Goal: Task Accomplishment & Management: Manage account settings

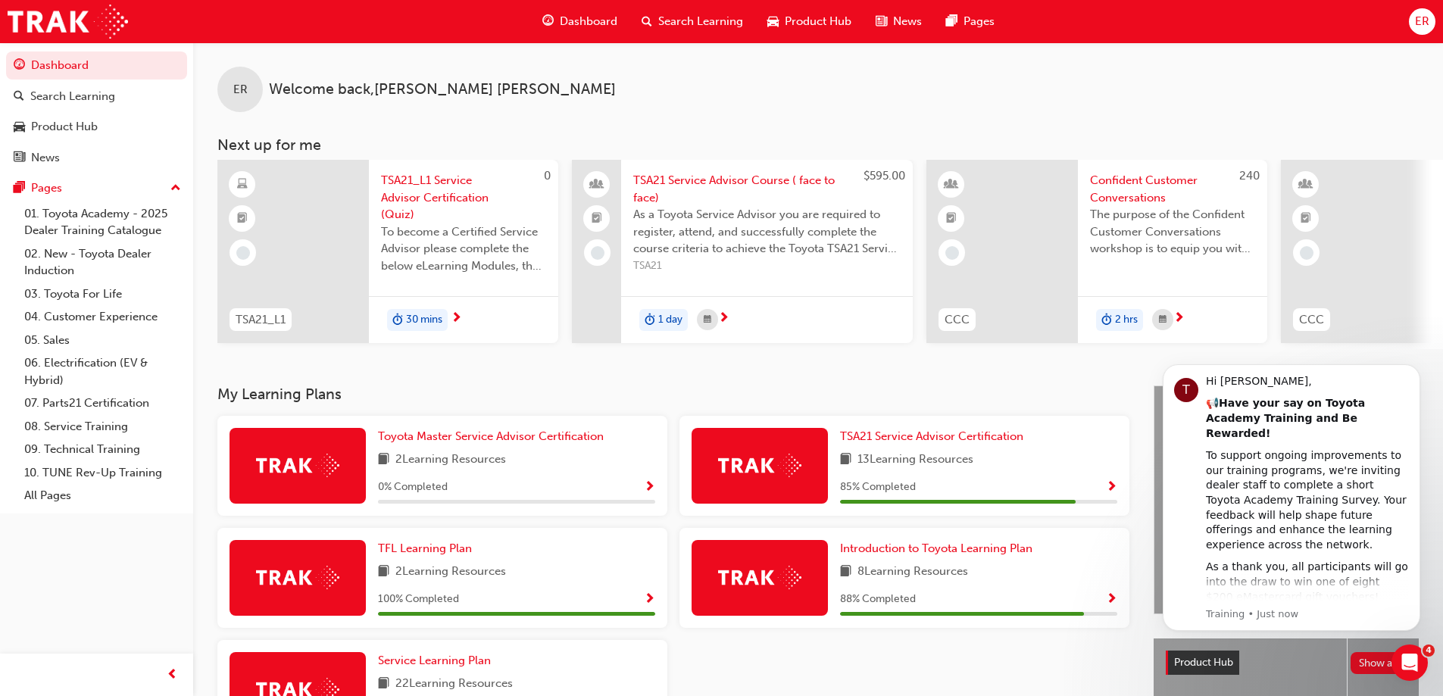
click at [1426, 19] on span "ER" at bounding box center [1422, 21] width 14 height 17
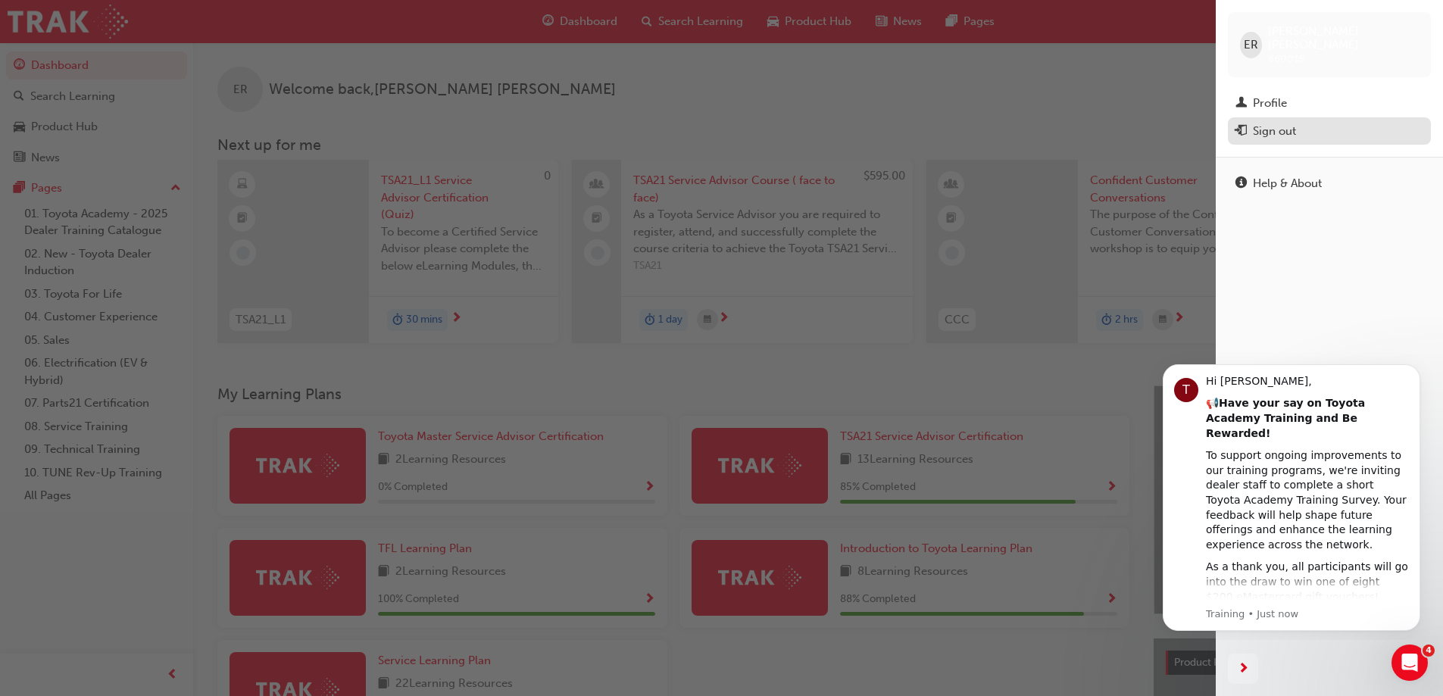
click at [1297, 122] on div "Sign out" at bounding box center [1329, 131] width 188 height 19
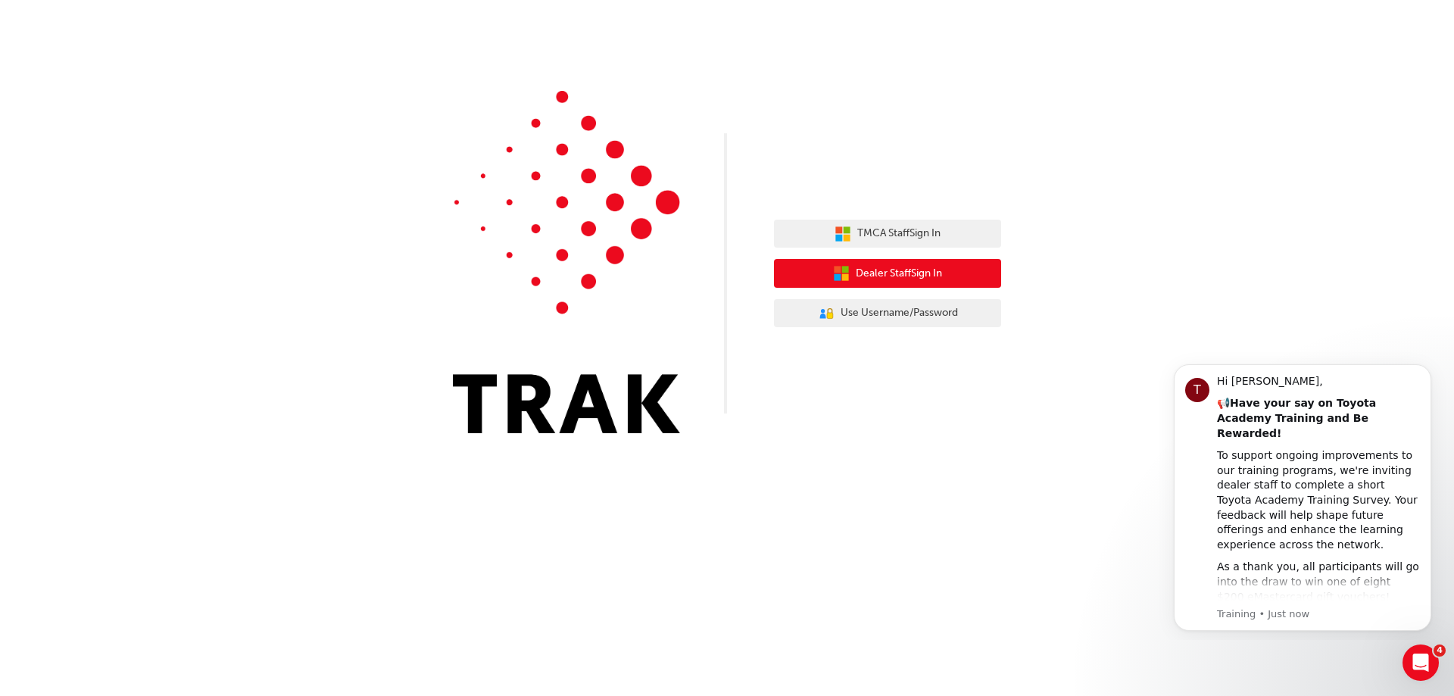
click at [893, 261] on button "Dealer Staff Sign In" at bounding box center [887, 273] width 227 height 29
click at [913, 270] on span "Dealer Staff Sign In" at bounding box center [899, 273] width 86 height 17
